Goal: Information Seeking & Learning: Learn about a topic

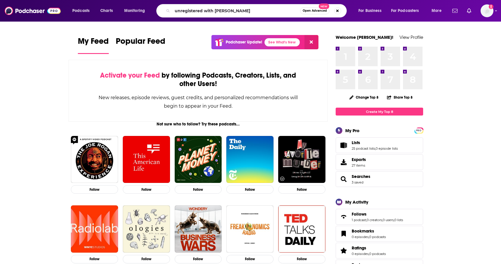
type input "unregistered with [PERSON_NAME]"
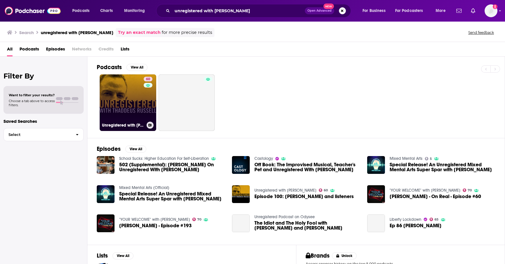
click at [130, 101] on link "60 Unregistered with [PERSON_NAME]" at bounding box center [128, 102] width 57 height 57
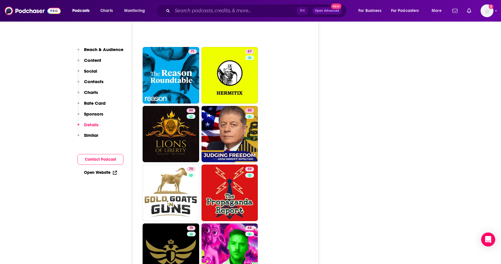
scroll to position [1292, 0]
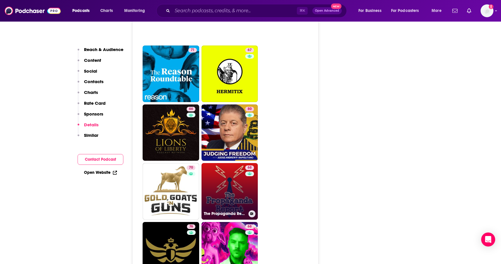
click at [237, 163] on link "68 The Propaganda Report" at bounding box center [229, 191] width 57 height 57
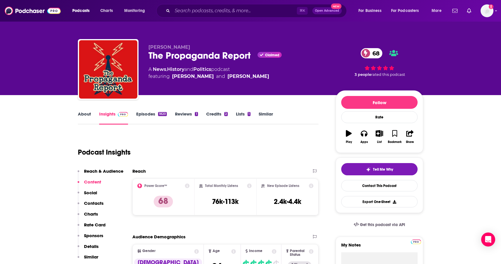
type input "[URL][DOMAIN_NAME][PERSON_NAME]"
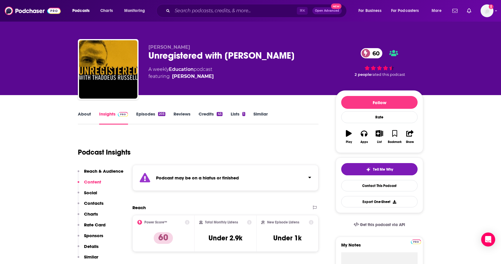
click at [152, 114] on link "Episodes 203" at bounding box center [150, 117] width 29 height 13
